Goal: Task Accomplishment & Management: Complete application form

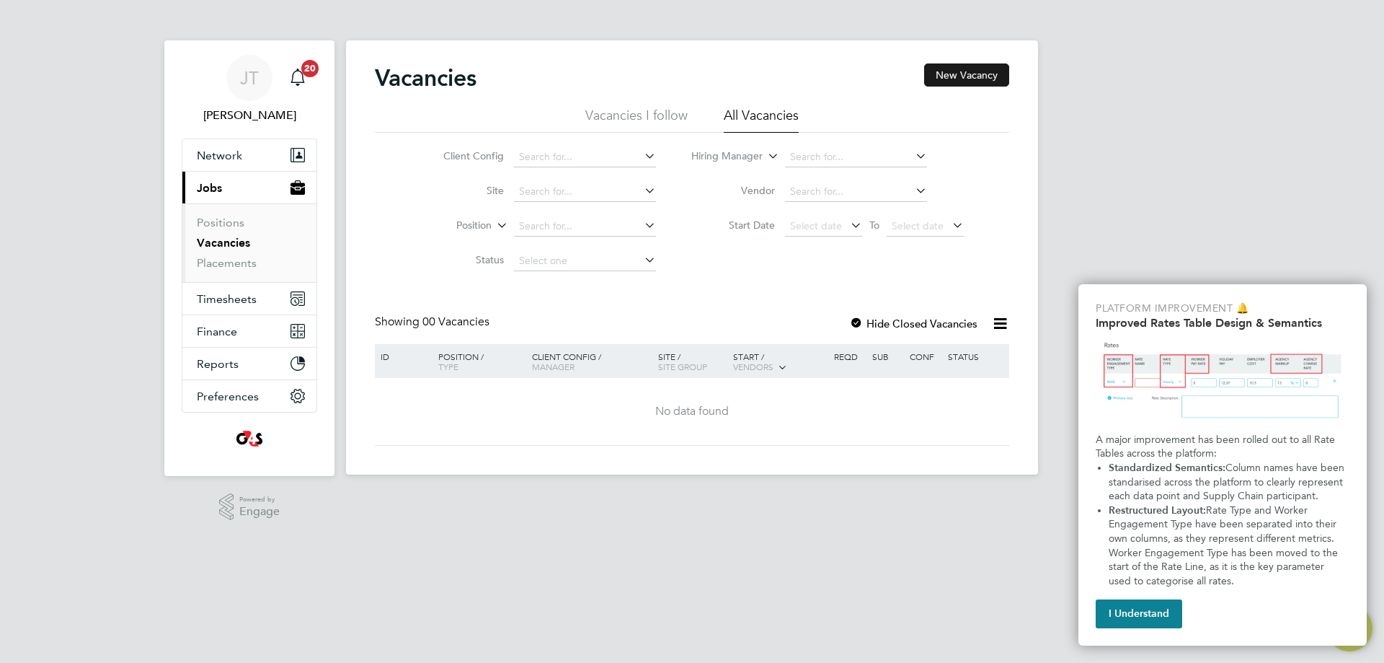
click at [942, 74] on button "New Vacancy" at bounding box center [966, 74] width 85 height 23
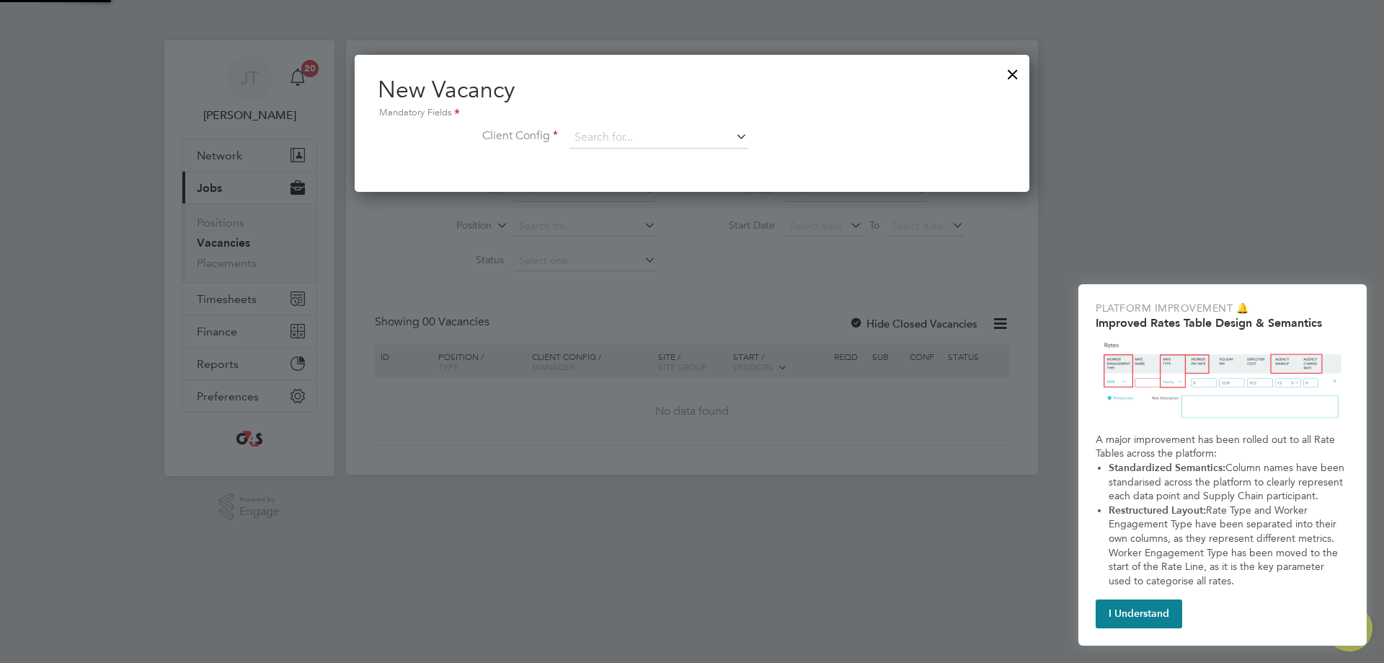
scroll to position [137, 676]
click at [733, 134] on icon at bounding box center [733, 136] width 0 height 20
click at [740, 156] on li "G4s Government And Outsourcing Services (Uk) Limited" at bounding box center [704, 158] width 270 height 19
type input "G4s Government And Outsourcing Services (Uk) Limited"
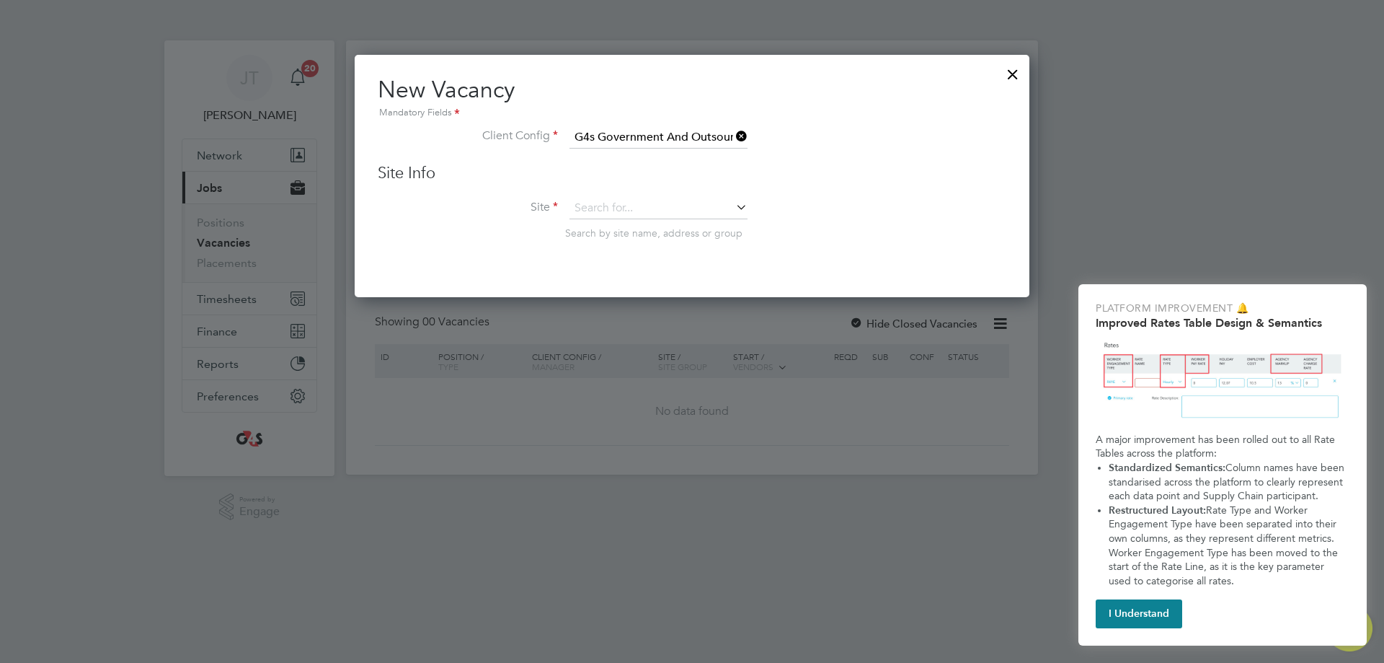
click at [733, 203] on icon at bounding box center [733, 207] width 0 height 20
click at [642, 252] on li "DWP ESA Enq" at bounding box center [659, 248] width 180 height 19
type input "DWP ESA Enq"
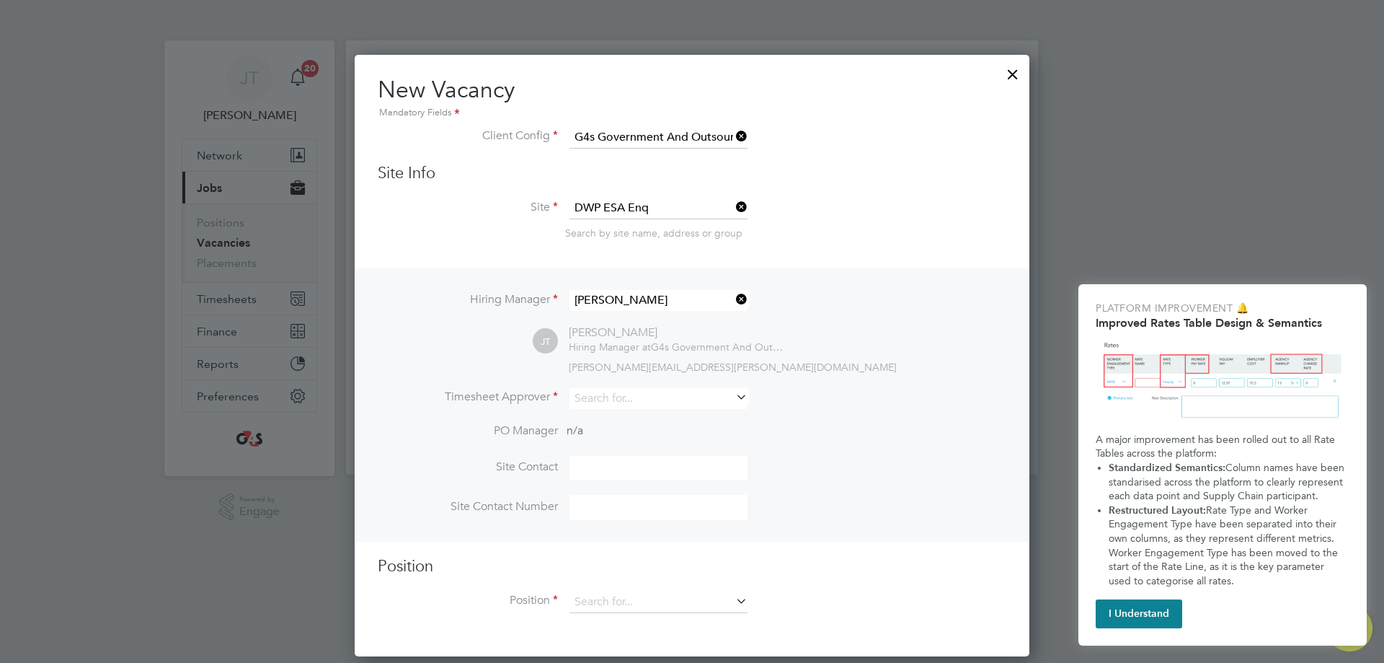
click at [733, 389] on icon at bounding box center [733, 396] width 0 height 20
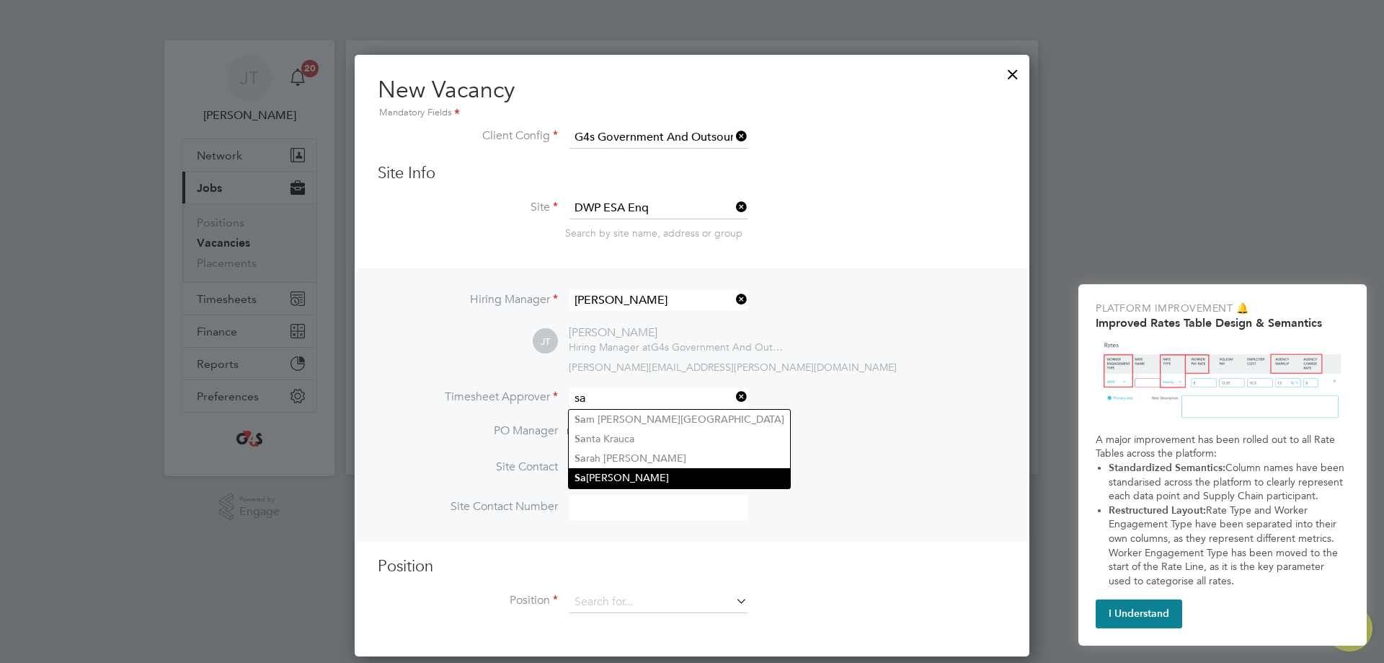
click at [647, 473] on li "[PERSON_NAME]" at bounding box center [679, 477] width 221 height 19
type input "[PERSON_NAME]"
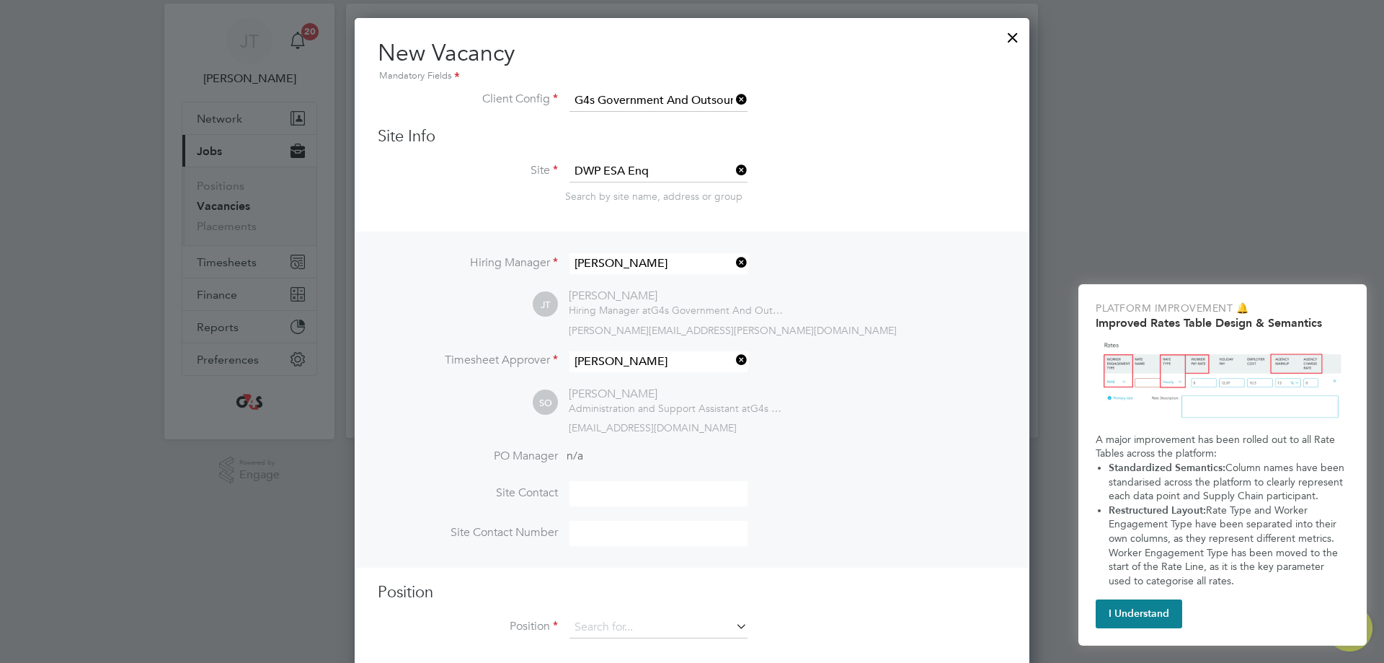
scroll to position [57, 0]
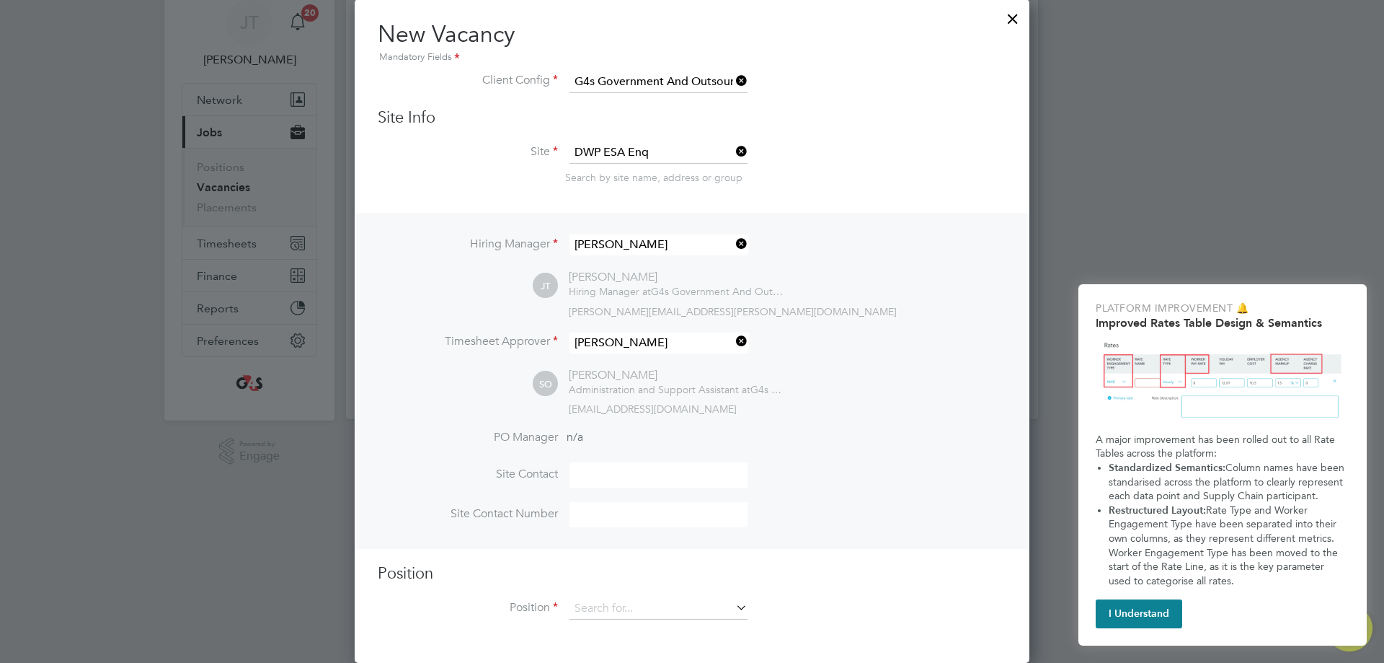
click at [607, 479] on input at bounding box center [659, 474] width 178 height 25
type input "[PERSON_NAME]"
click at [602, 511] on input at bounding box center [659, 514] width 178 height 25
type input "07385374796"
click at [733, 613] on icon at bounding box center [733, 607] width 0 height 20
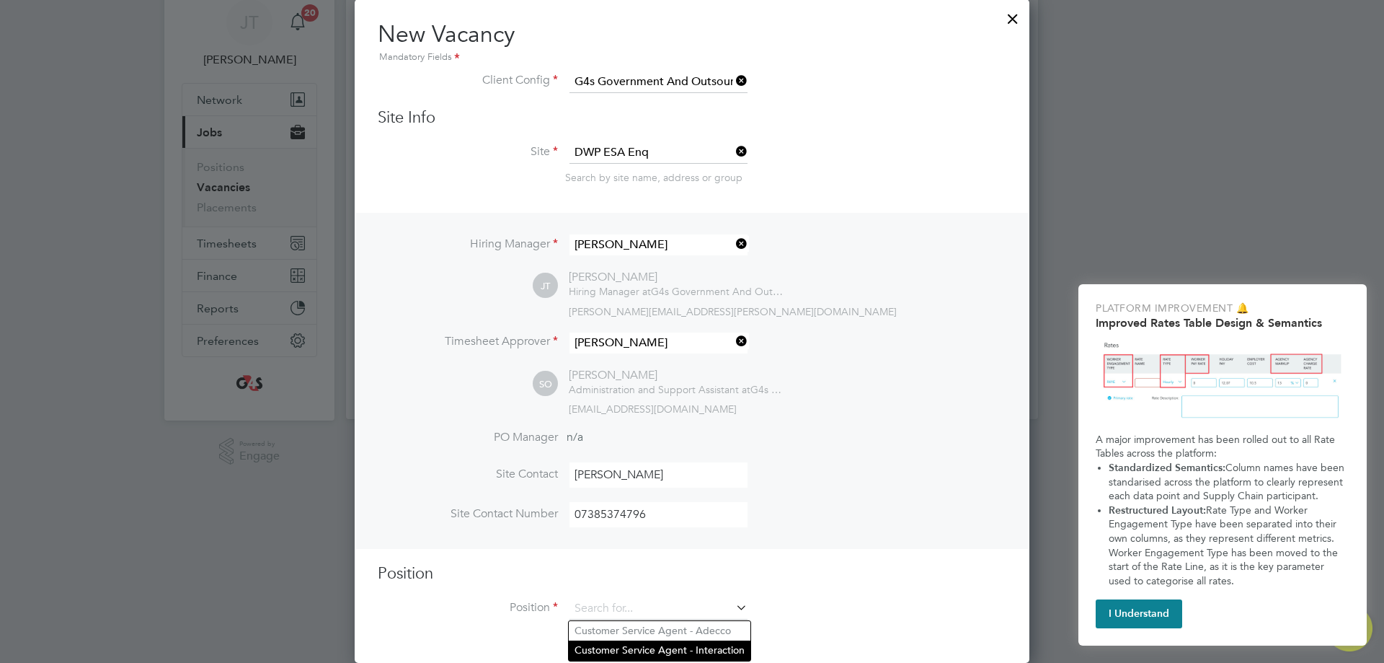
click at [725, 642] on li "Customer Service Agent - Interaction" at bounding box center [660, 649] width 182 height 19
type input "Customer Service Agent - Interaction"
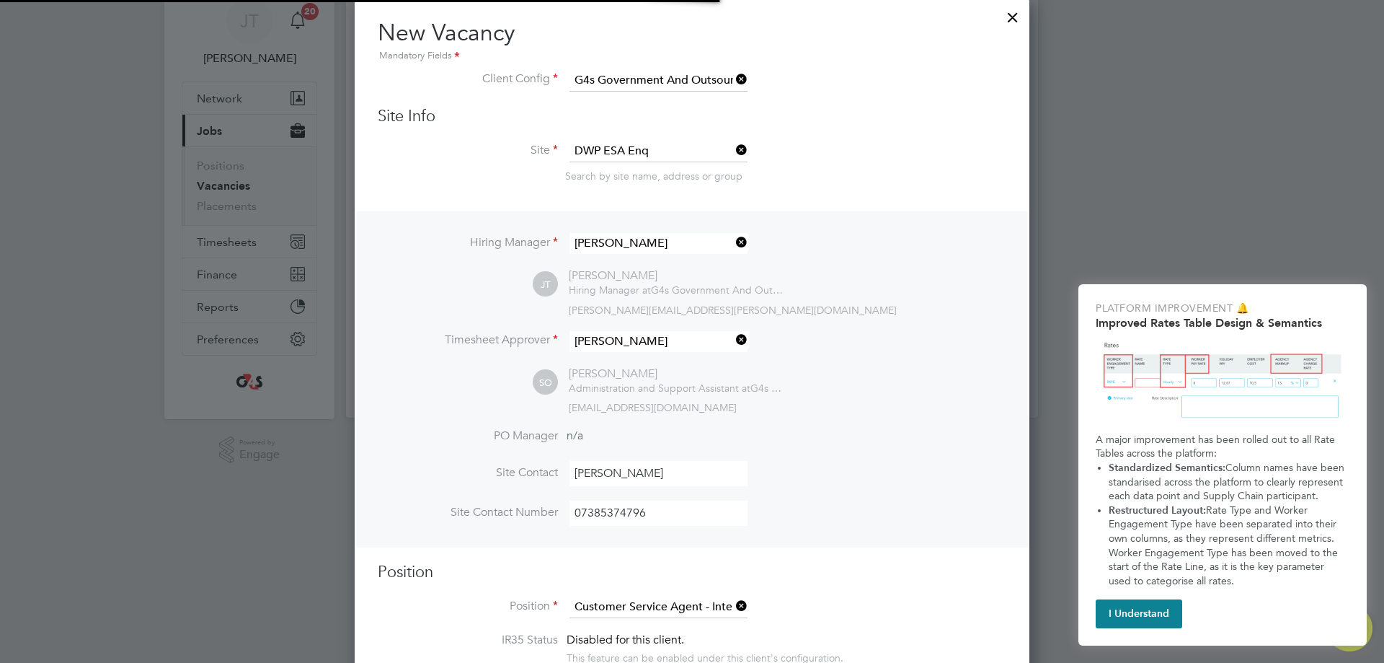
type textarea "Lor Ipsumdolorsitame/Consecteturadipi Eli Seddoeiusmod ▪ Temp inci utlaboree do…"
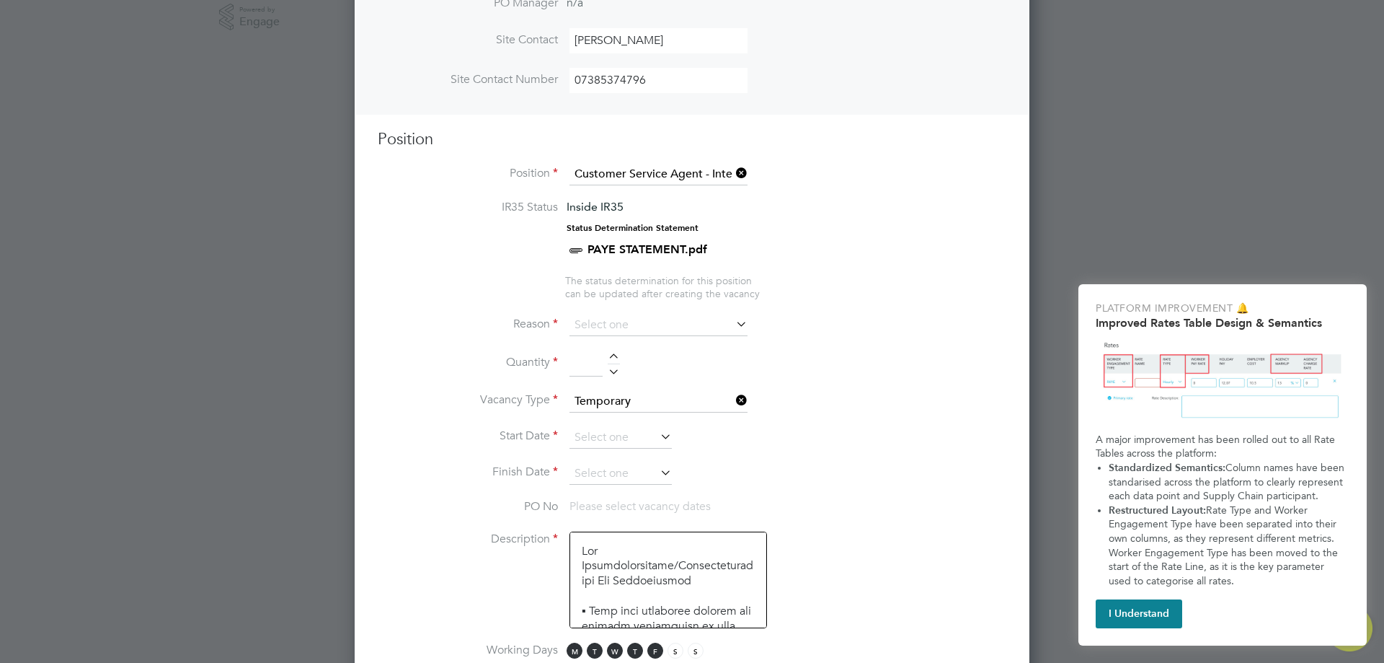
click at [733, 329] on icon at bounding box center [733, 324] width 0 height 20
click at [733, 322] on icon at bounding box center [733, 324] width 0 height 20
click at [733, 324] on icon at bounding box center [733, 324] width 0 height 20
click at [650, 328] on input at bounding box center [659, 325] width 178 height 22
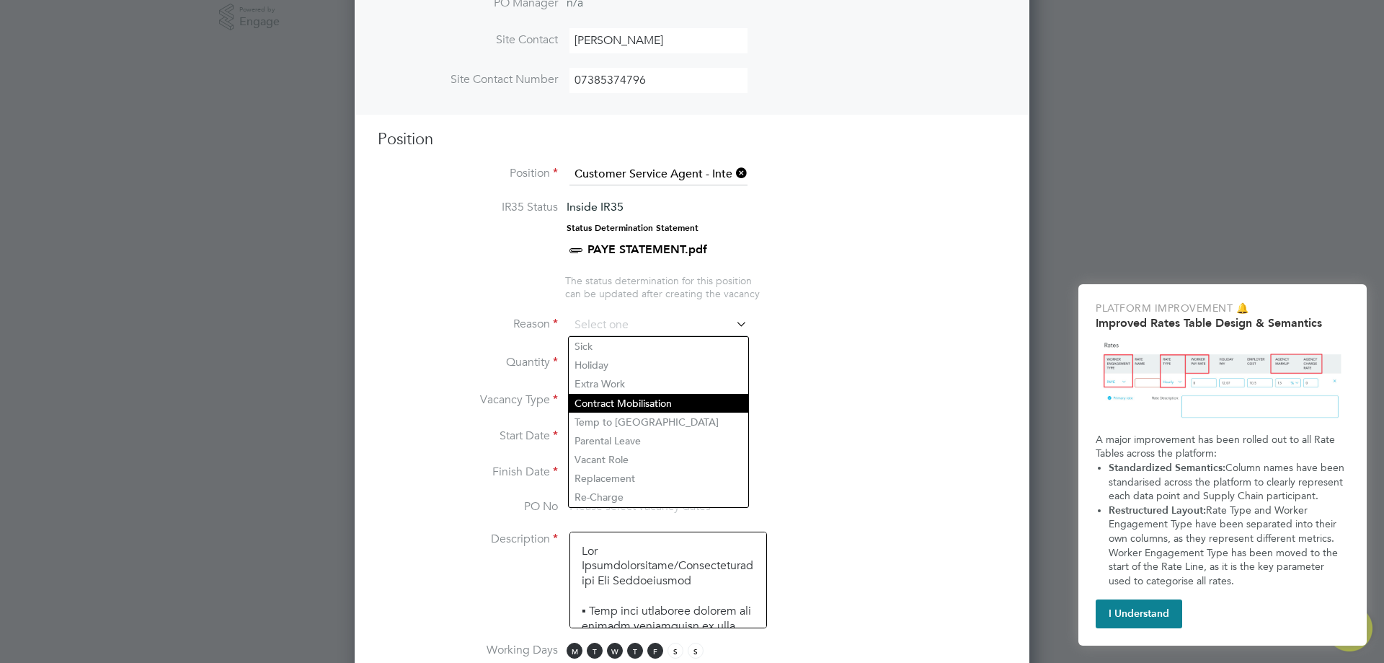
click at [651, 403] on li "Contract Mobilisation" at bounding box center [659, 403] width 180 height 19
type input "Contract Mobilisation"
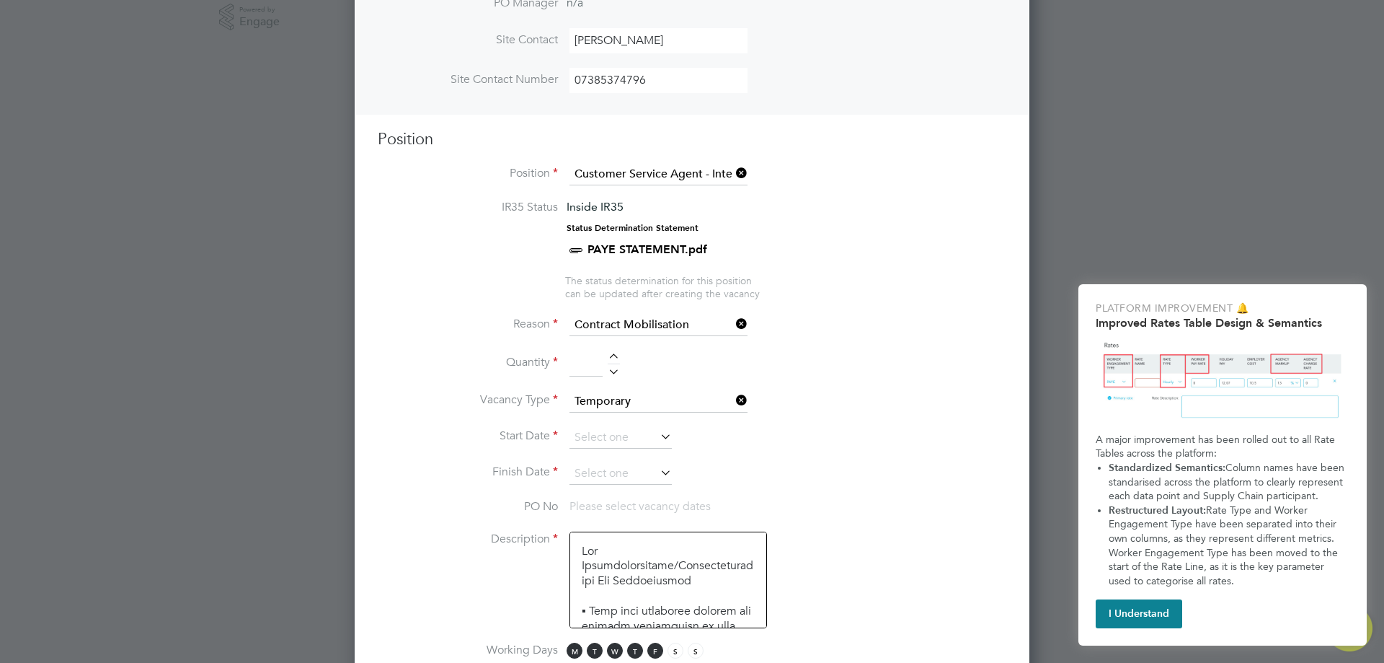
click at [658, 434] on icon at bounding box center [658, 436] width 0 height 20
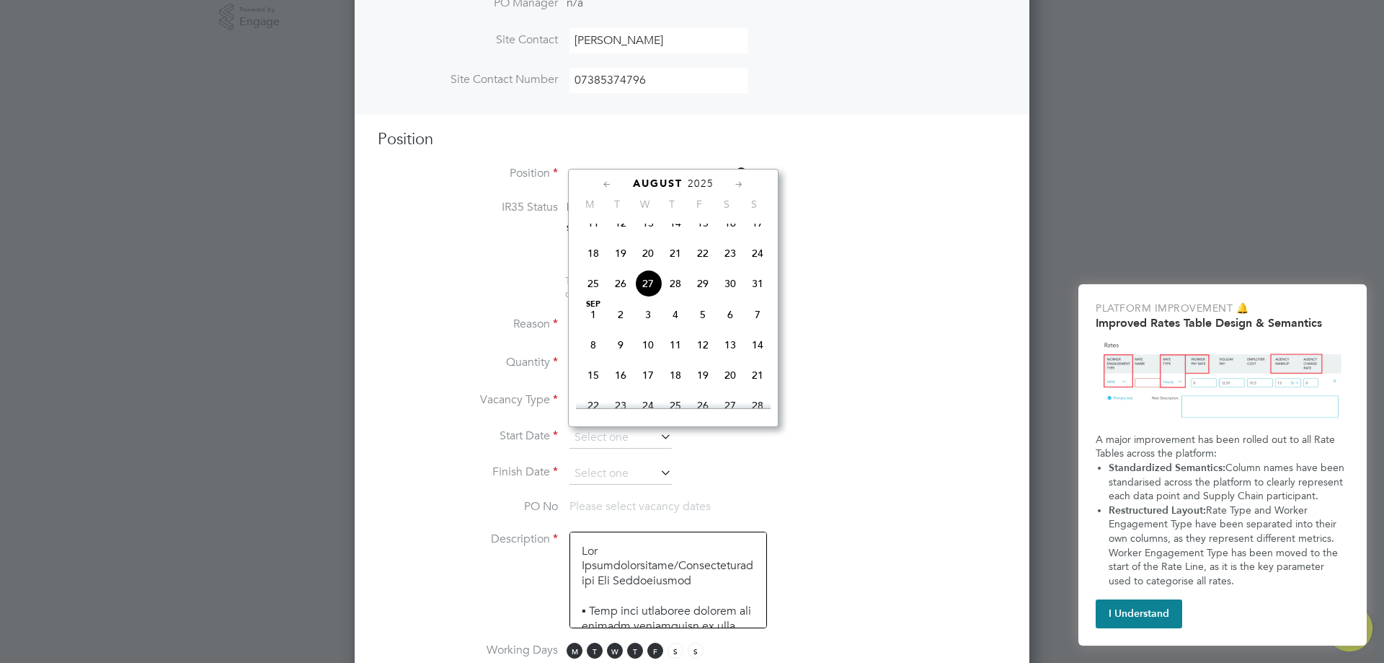
click at [645, 295] on span "27" at bounding box center [648, 283] width 27 height 27
type input "[DATE]"
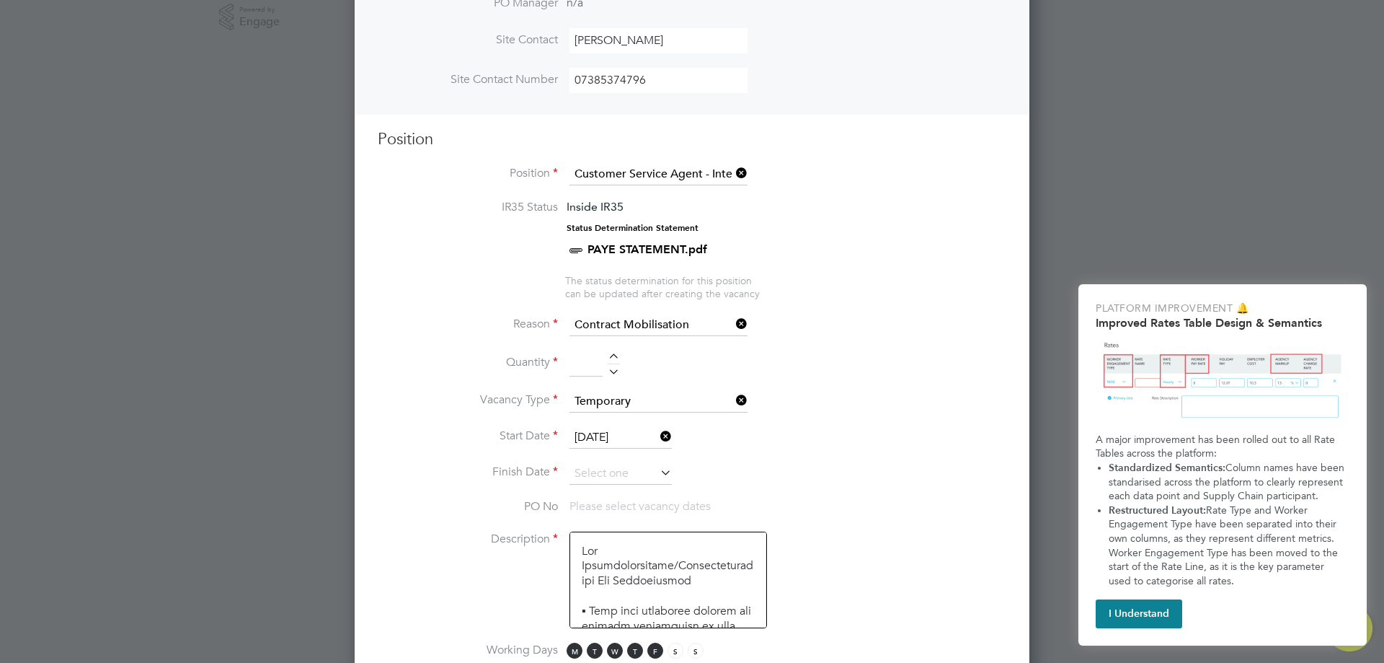
click at [613, 357] on div at bounding box center [614, 358] width 12 height 10
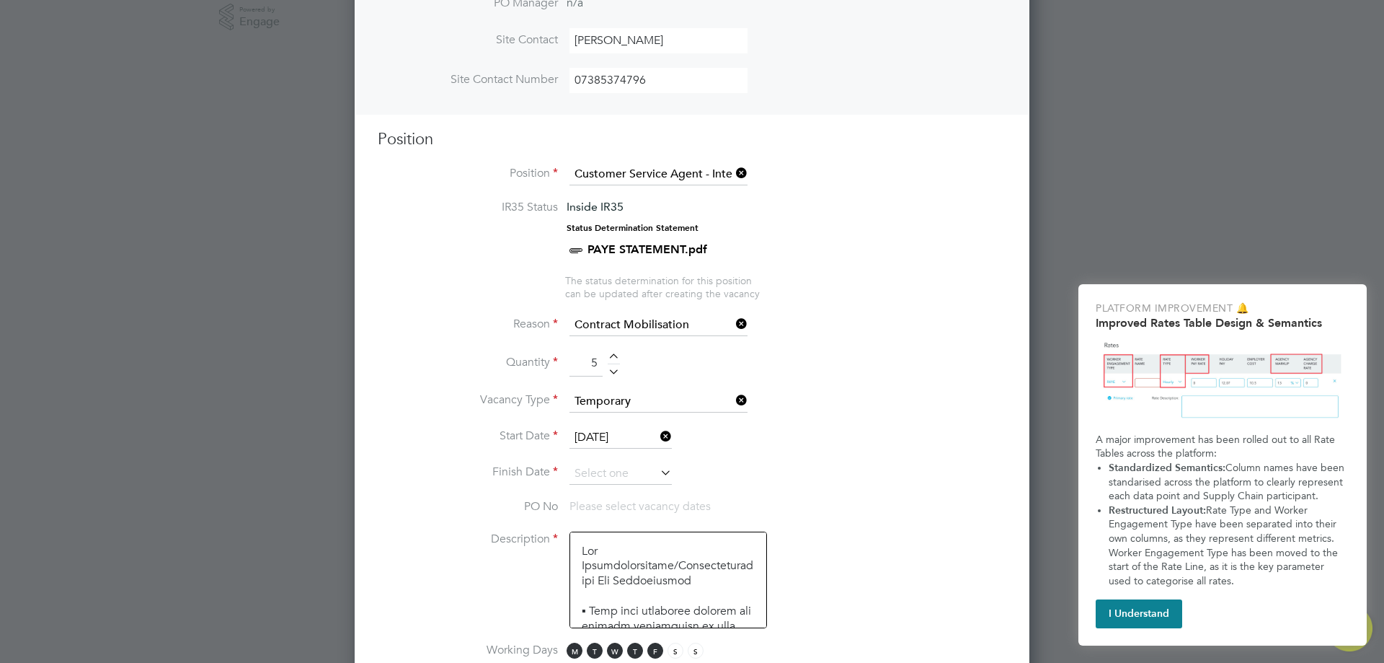
click at [613, 357] on div at bounding box center [614, 358] width 12 height 10
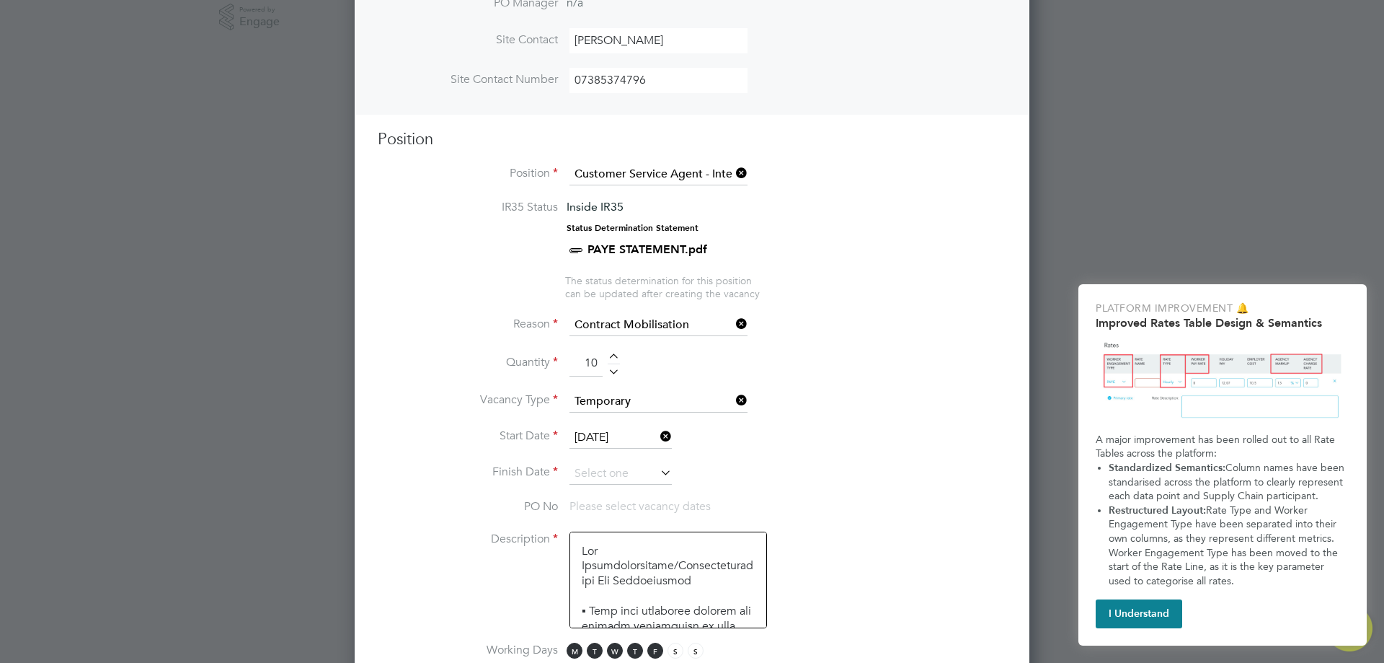
click at [613, 357] on div at bounding box center [614, 358] width 12 height 10
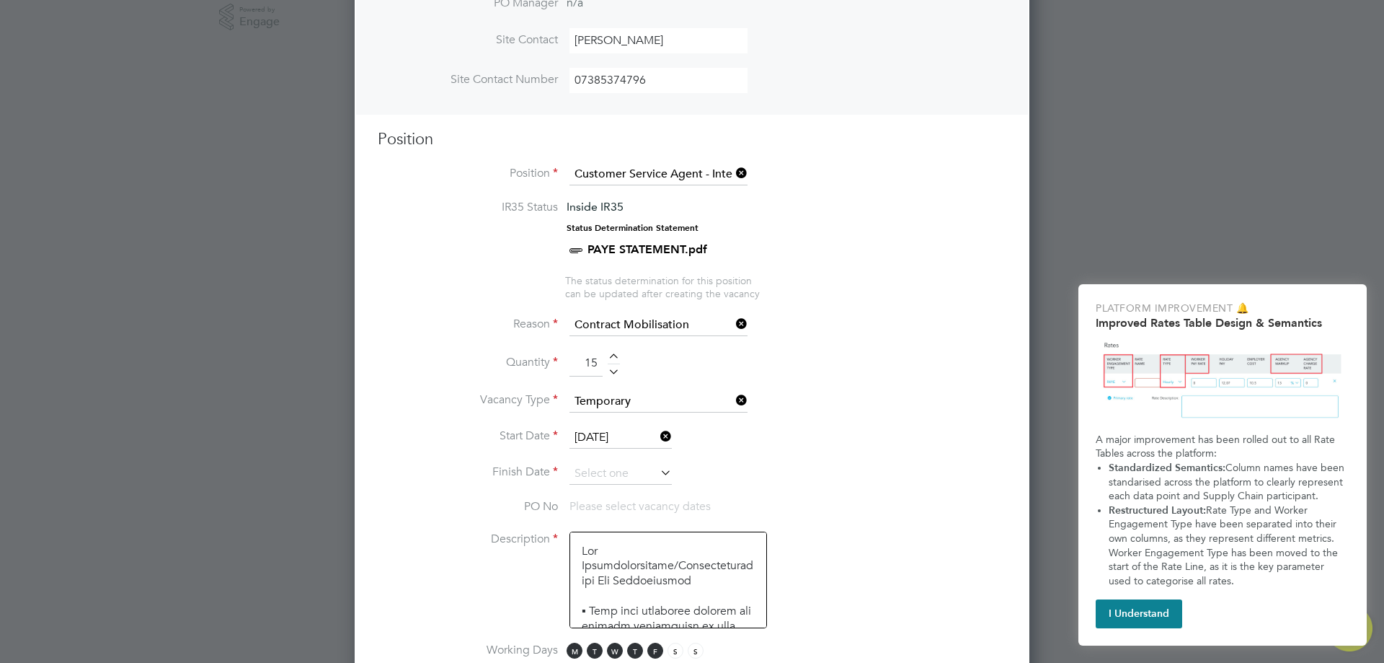
click at [613, 357] on div at bounding box center [614, 358] width 12 height 10
type input "19"
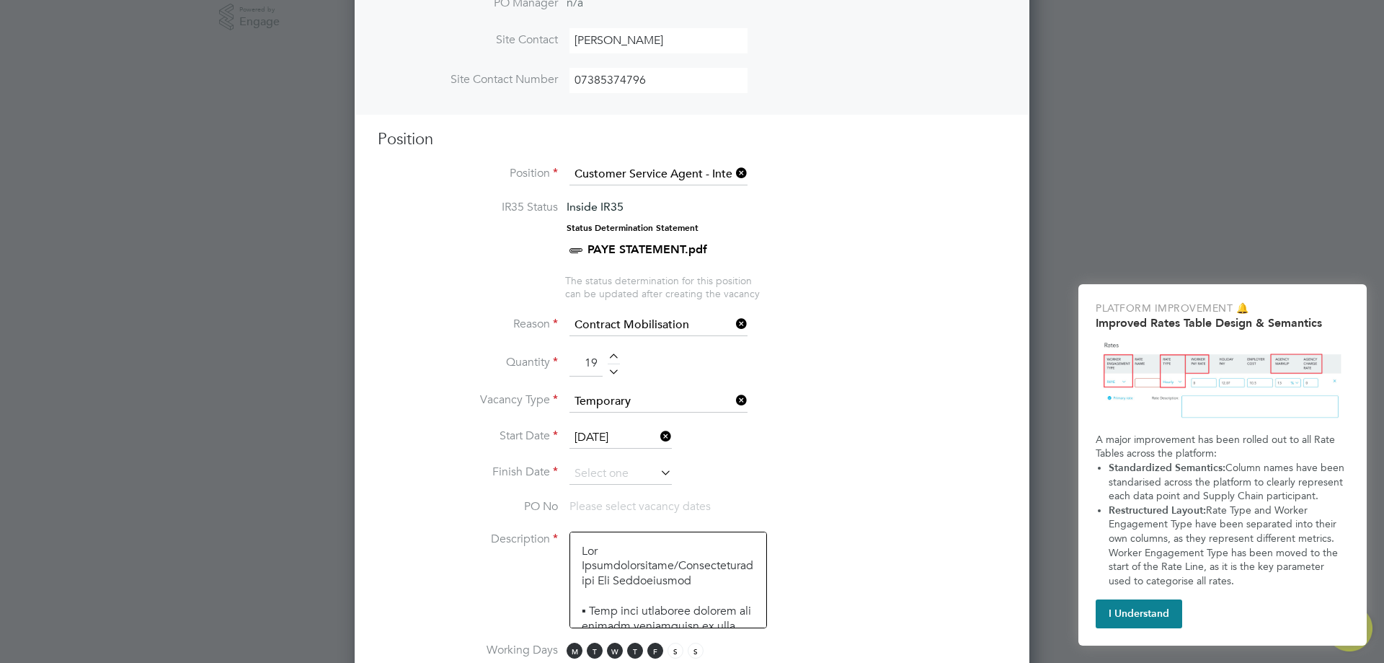
click at [658, 473] on icon at bounding box center [658, 472] width 0 height 20
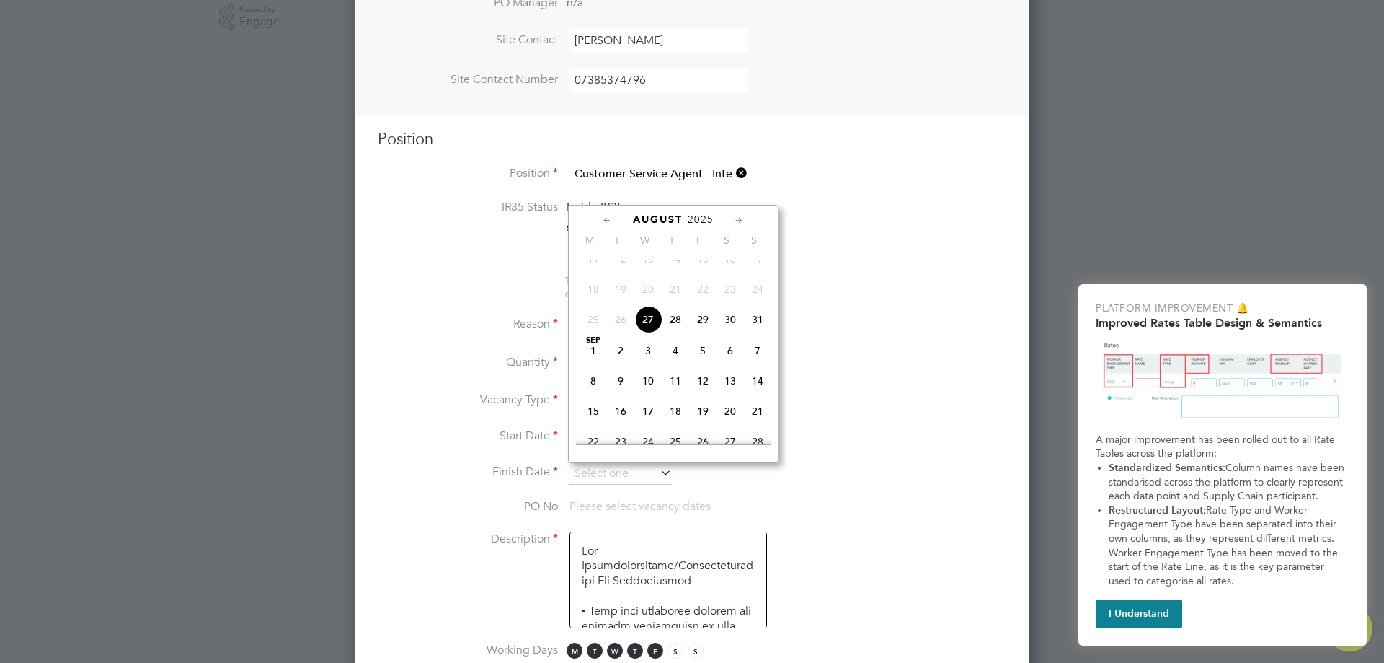
click at [739, 224] on icon at bounding box center [740, 221] width 14 height 16
click at [607, 216] on icon at bounding box center [608, 221] width 14 height 16
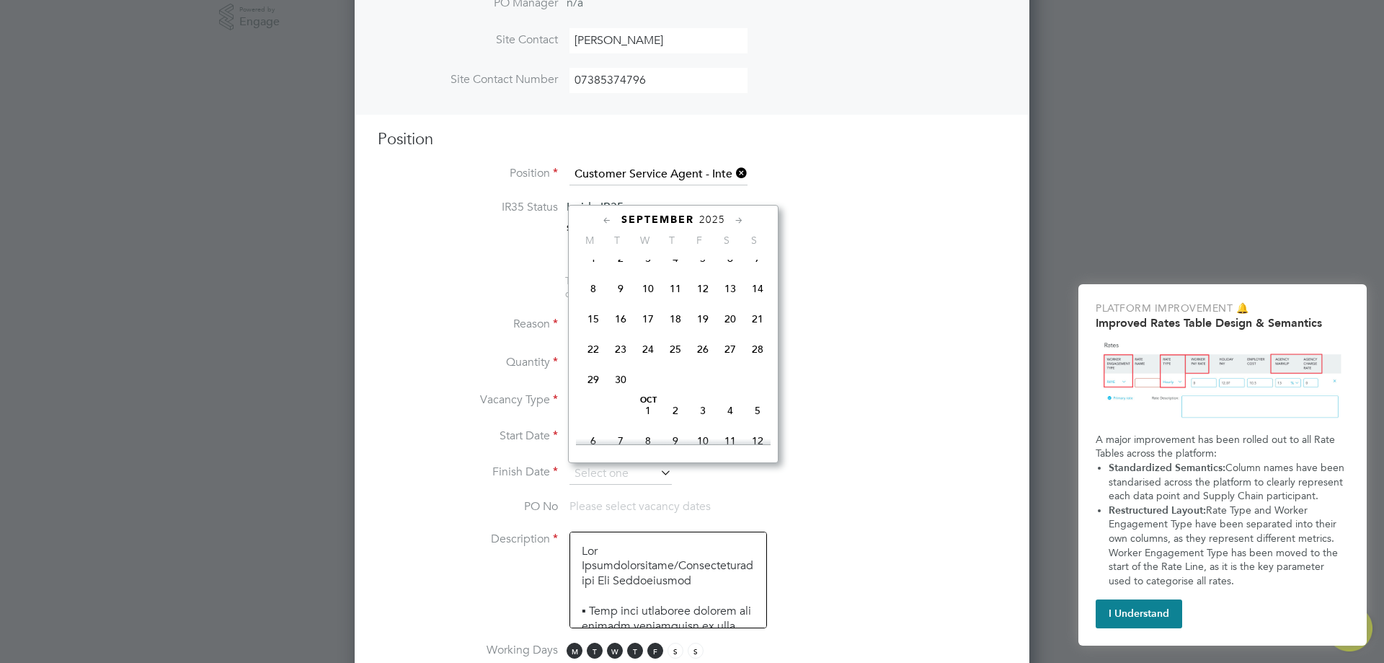
click at [745, 224] on icon at bounding box center [740, 221] width 14 height 16
click at [643, 382] on span "31" at bounding box center [648, 368] width 27 height 27
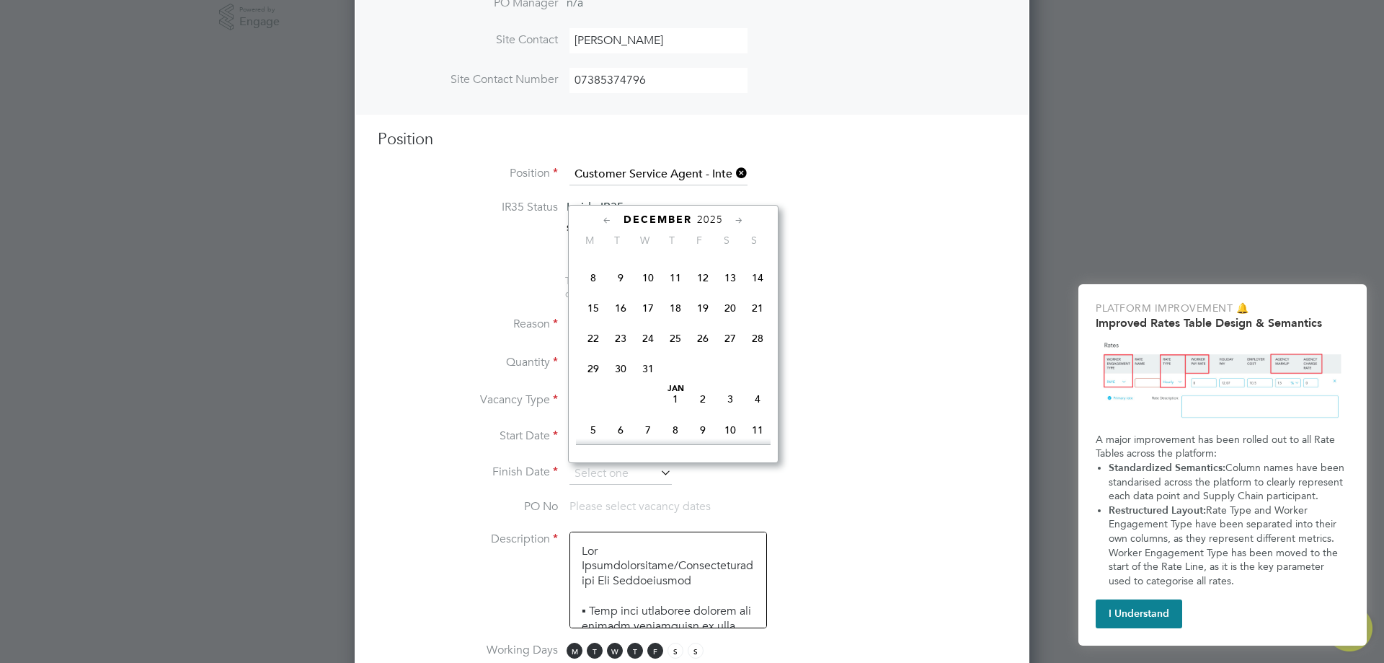
type input "[DATE]"
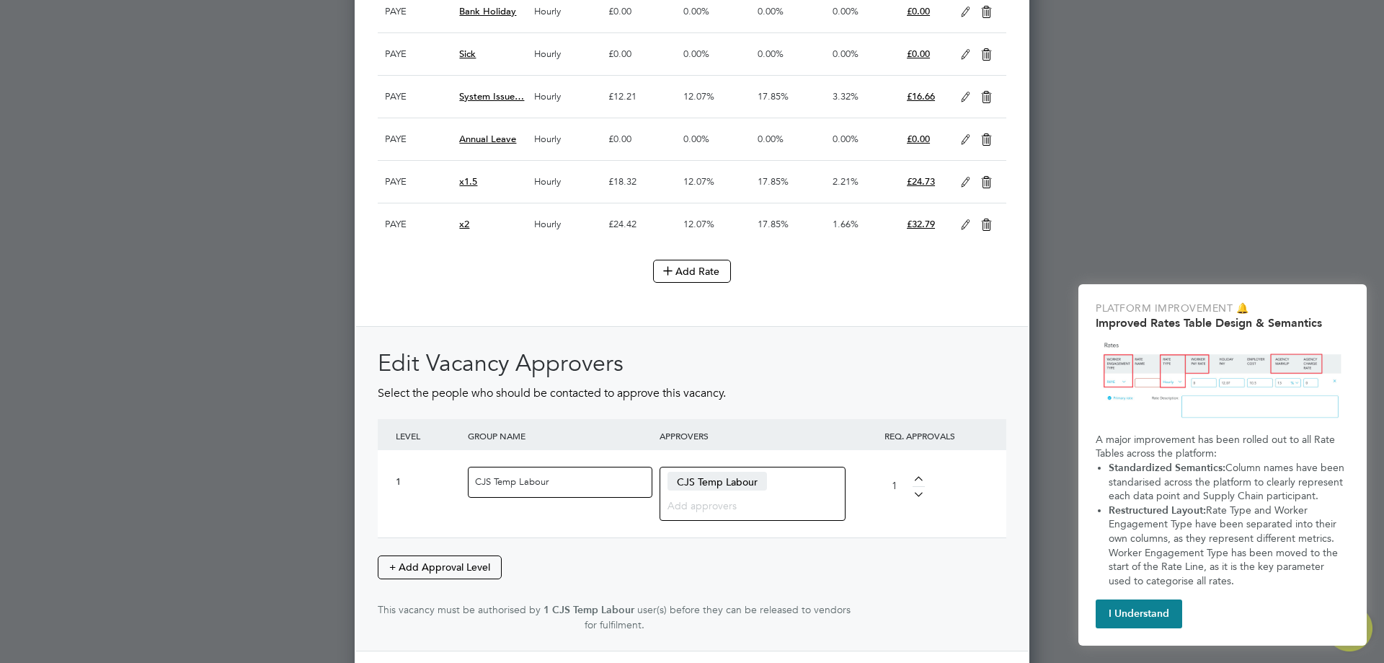
scroll to position [2361, 0]
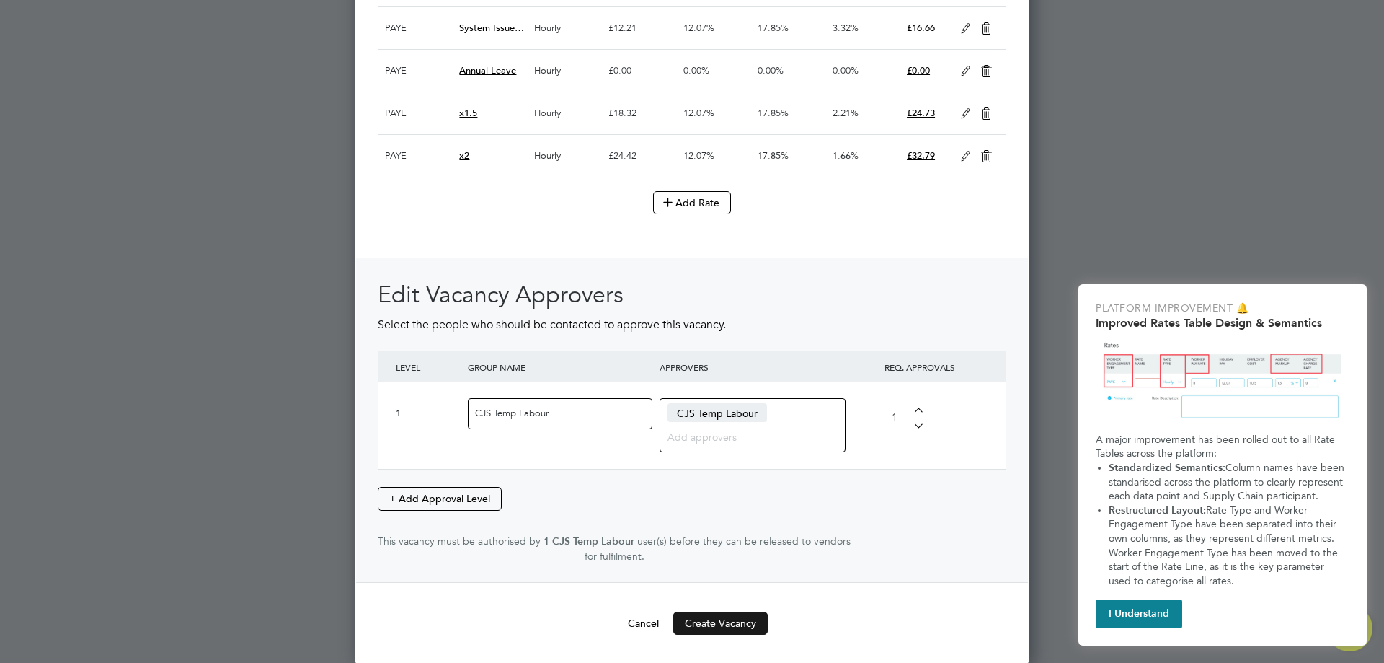
click at [713, 620] on button "Create Vacancy" at bounding box center [720, 622] width 94 height 23
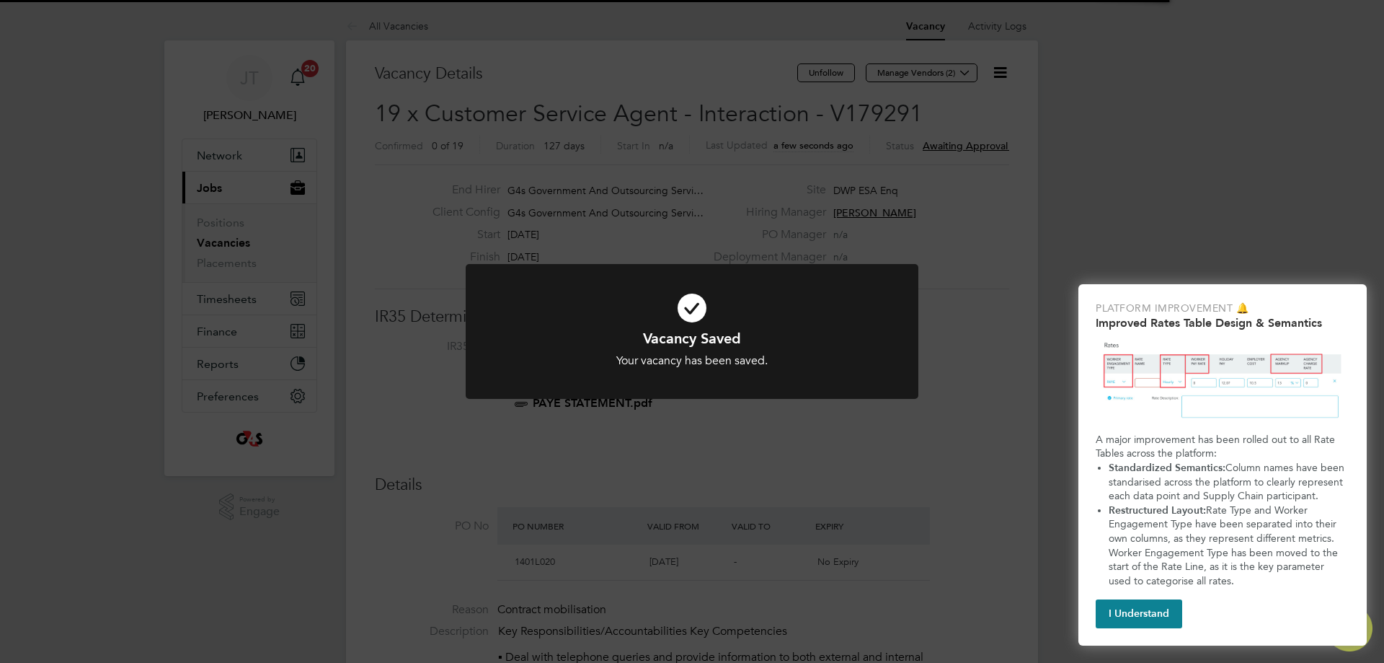
scroll to position [25, 136]
click at [958, 404] on div "Vacancy Saved Your vacancy has been saved. Cancel Okay" at bounding box center [692, 331] width 1384 height 663
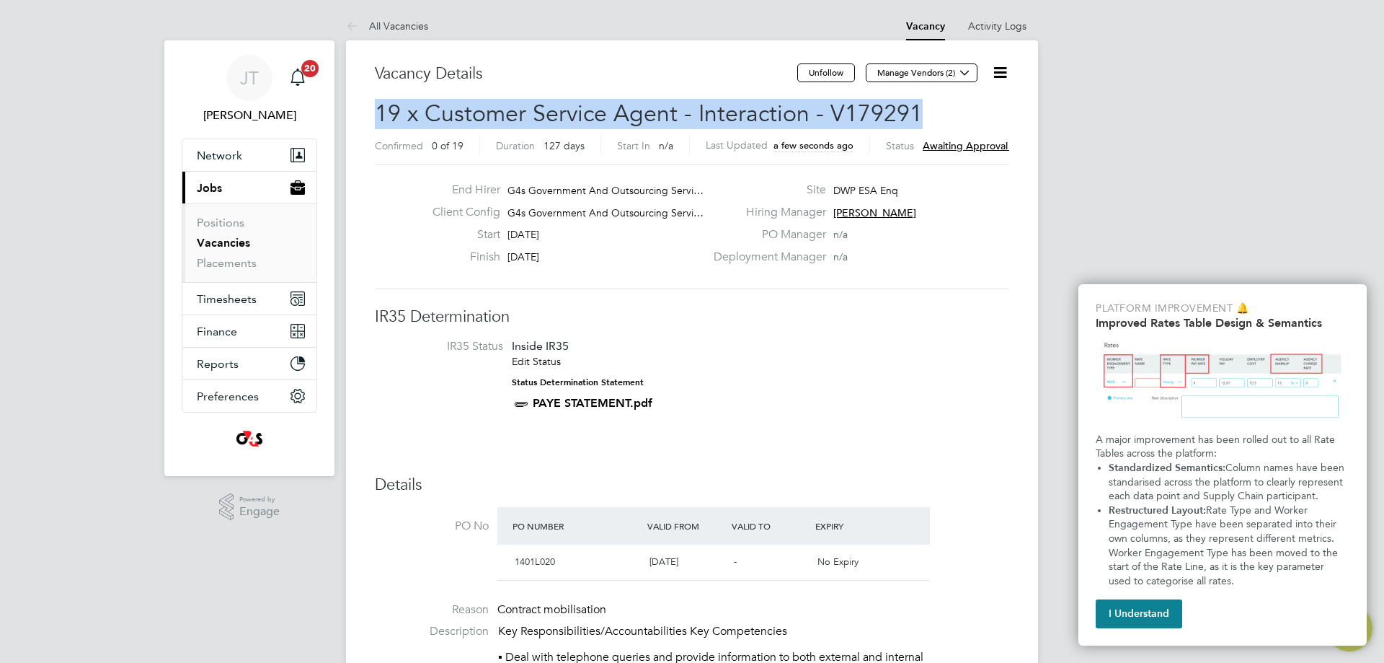
drag, startPoint x: 862, startPoint y: 114, endPoint x: 368, endPoint y: 114, distance: 493.9
copy span "19 x Customer Service Agent - Interaction - V179291"
